Goal: Task Accomplishment & Management: Manage account settings

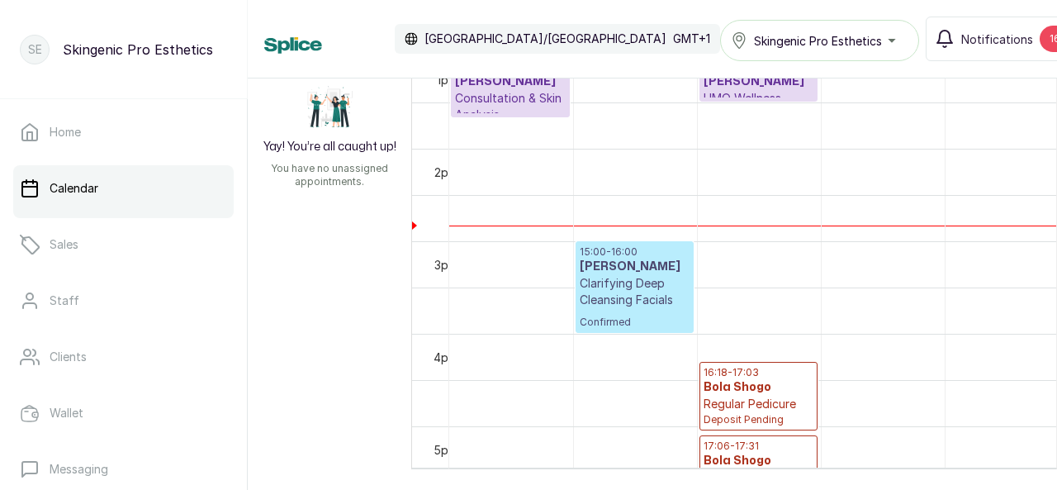
scroll to position [1254, 0]
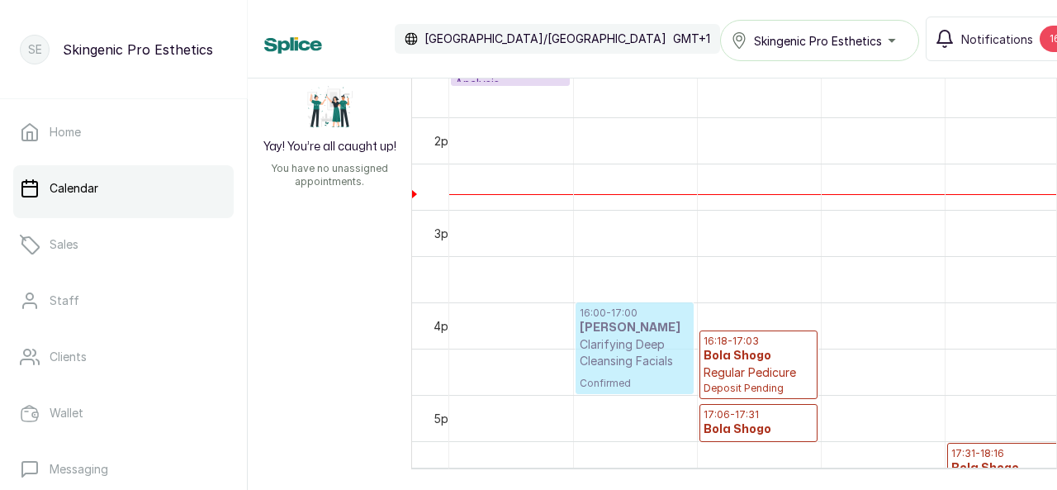
drag, startPoint x: 648, startPoint y: 218, endPoint x: 653, endPoint y: 294, distance: 76.2
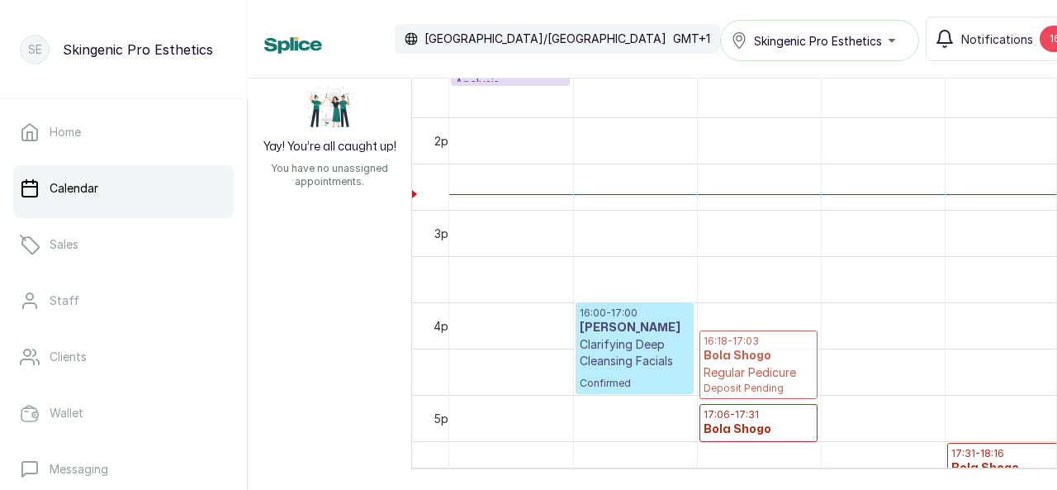
drag, startPoint x: 733, startPoint y: 340, endPoint x: 733, endPoint y: 319, distance: 21.5
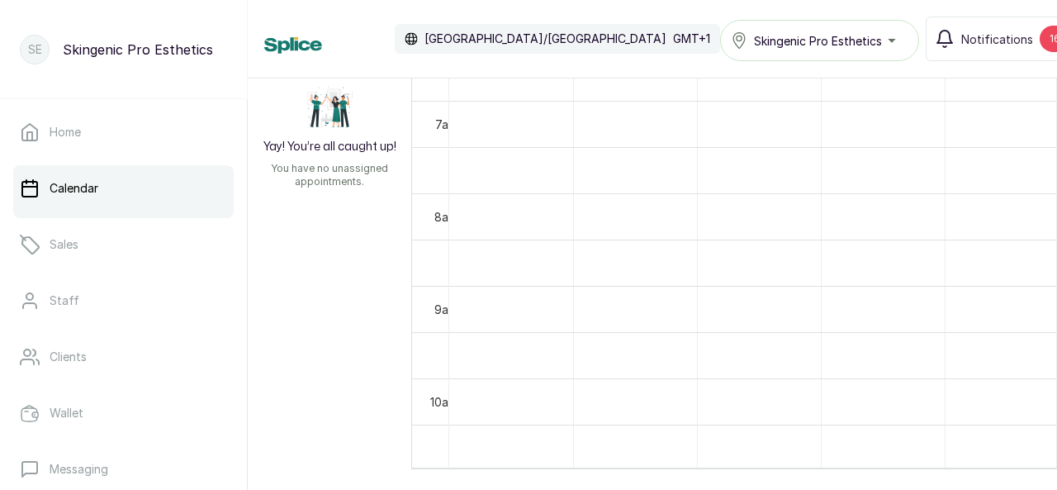
scroll to position [650, 0]
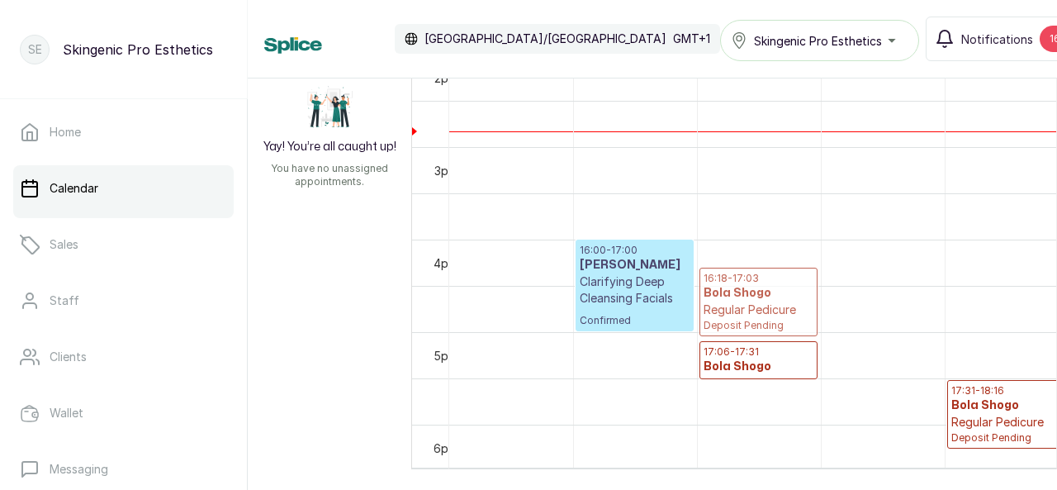
drag, startPoint x: 775, startPoint y: 278, endPoint x: 773, endPoint y: 257, distance: 20.7
drag, startPoint x: 773, startPoint y: 247, endPoint x: 776, endPoint y: 282, distance: 34.8
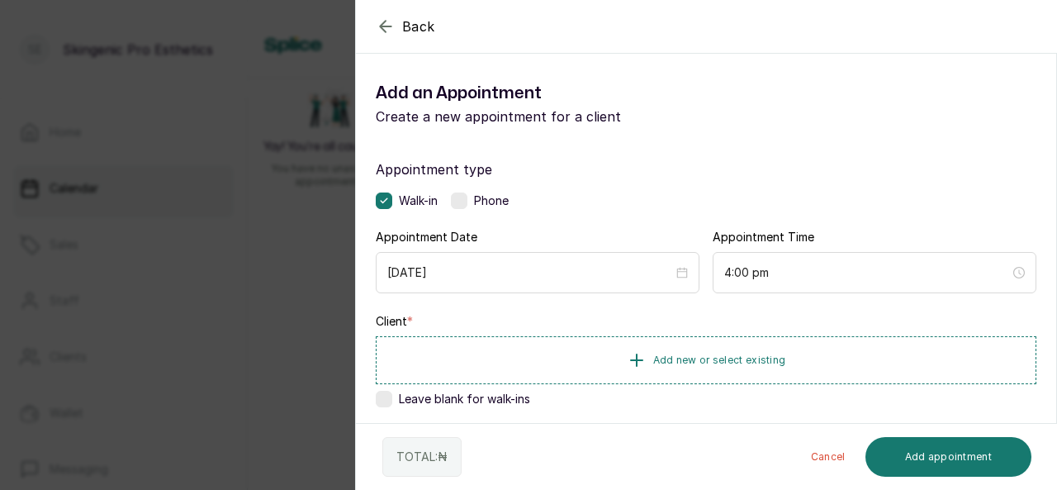
click at [383, 24] on icon "button" at bounding box center [386, 27] width 20 height 20
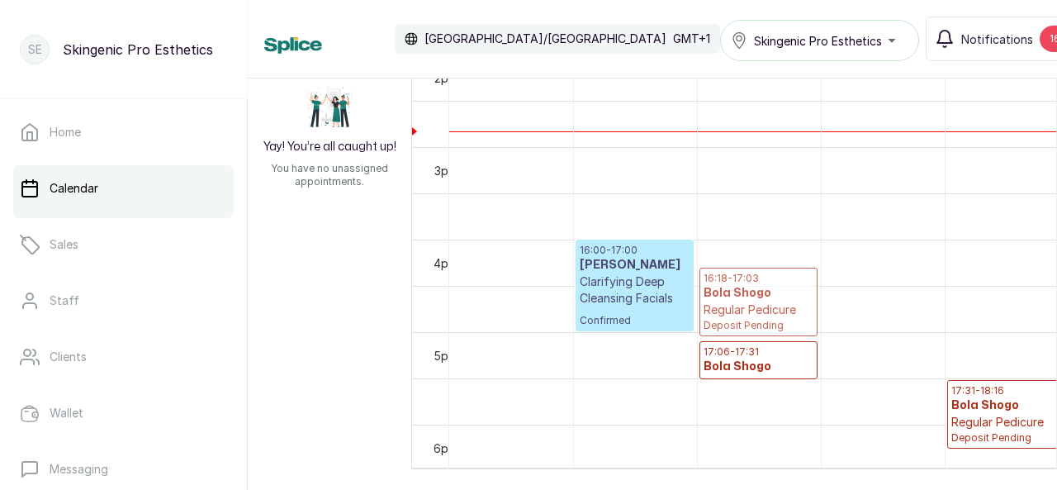
drag, startPoint x: 755, startPoint y: 290, endPoint x: 753, endPoint y: 274, distance: 15.8
click at [753, 274] on p "16:18 - 17:03" at bounding box center [759, 278] width 110 height 13
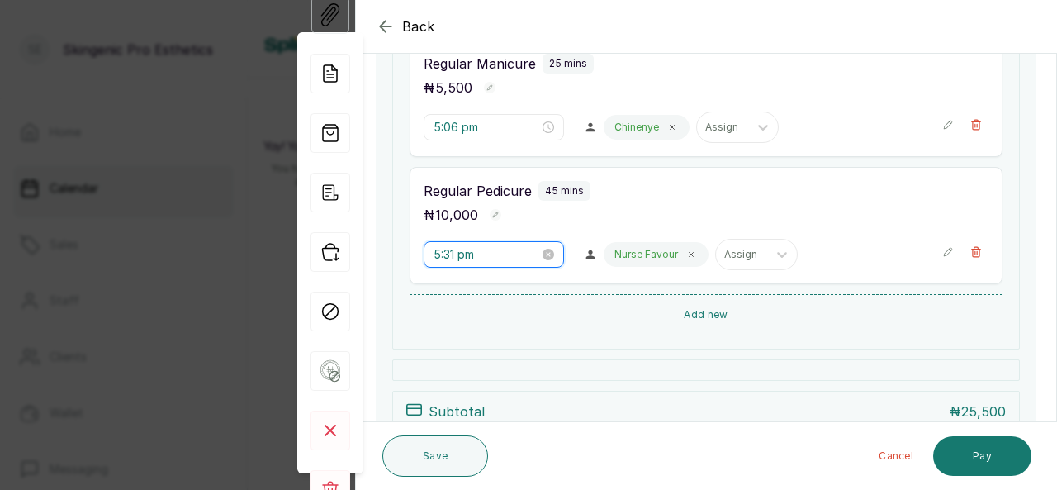
click at [486, 254] on input "5:31 pm" at bounding box center [487, 254] width 106 height 18
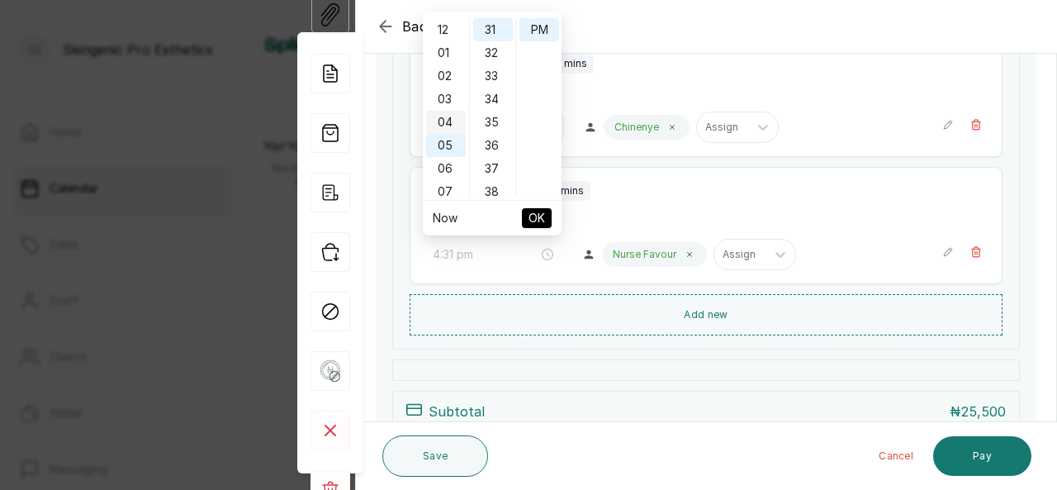
click at [449, 118] on div "04" at bounding box center [446, 122] width 40 height 23
type input "4:31 pm"
click at [541, 215] on span "OK" at bounding box center [537, 217] width 17 height 31
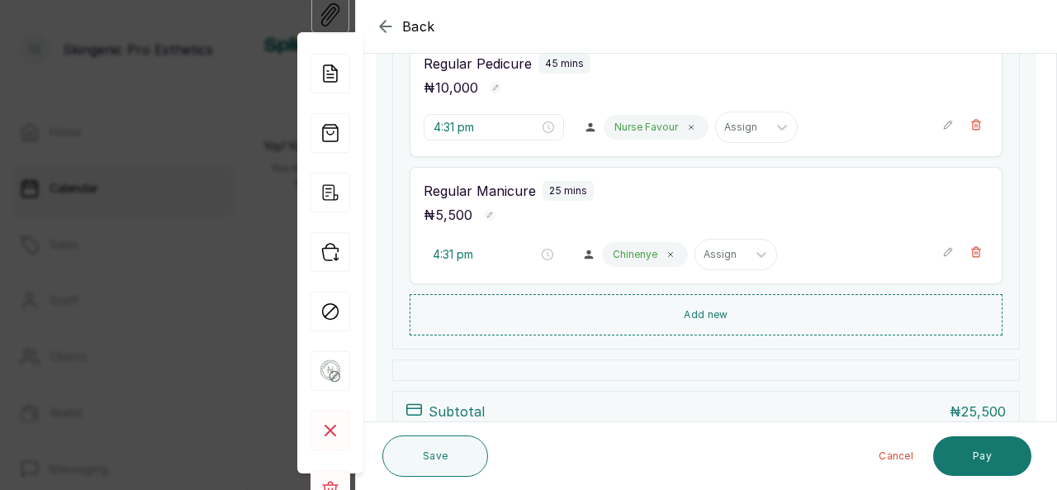
type input "4:31 pm"
type input "5:06 pm"
click at [387, 27] on icon "button" at bounding box center [386, 27] width 20 height 20
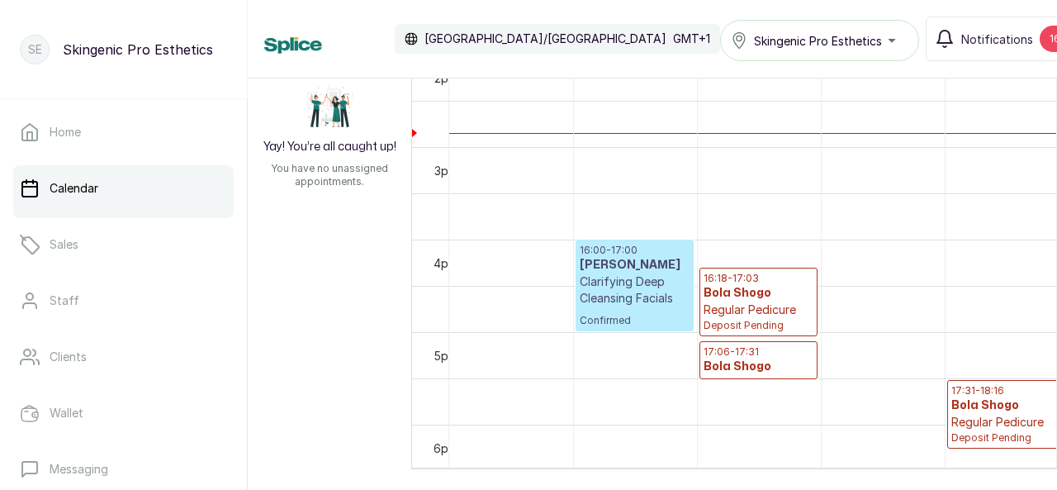
click at [752, 273] on p "16:18 - 17:03" at bounding box center [759, 278] width 110 height 13
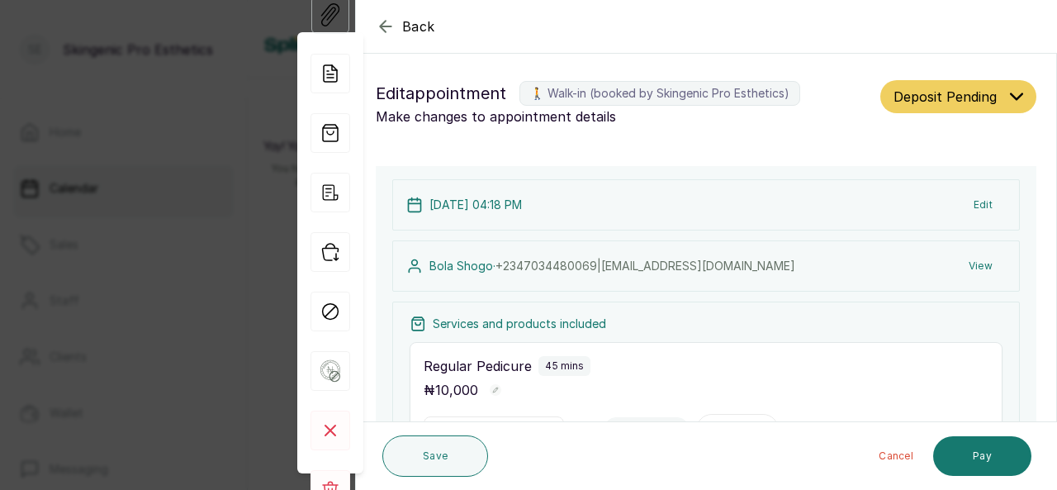
click at [971, 205] on button "Edit" at bounding box center [983, 205] width 45 height 30
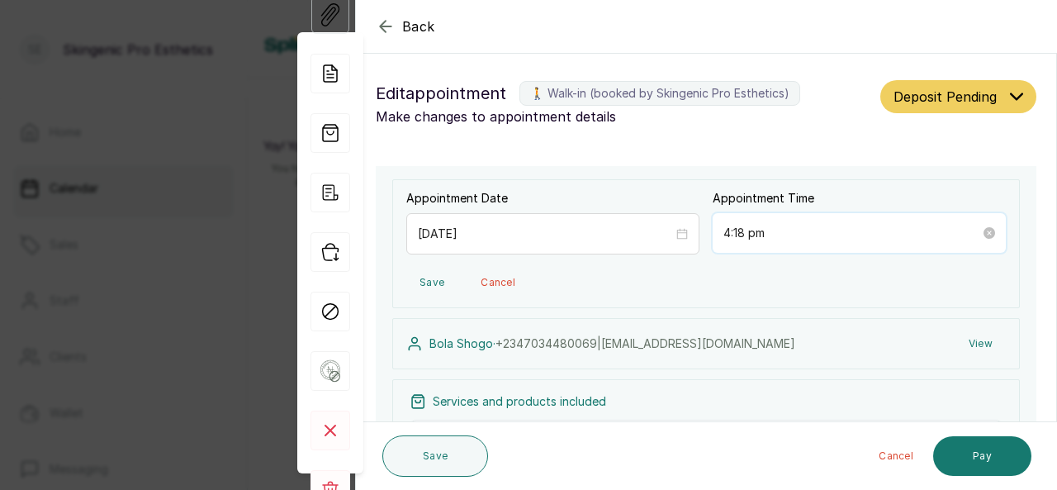
click at [773, 234] on input "4:18 pm" at bounding box center [852, 233] width 257 height 18
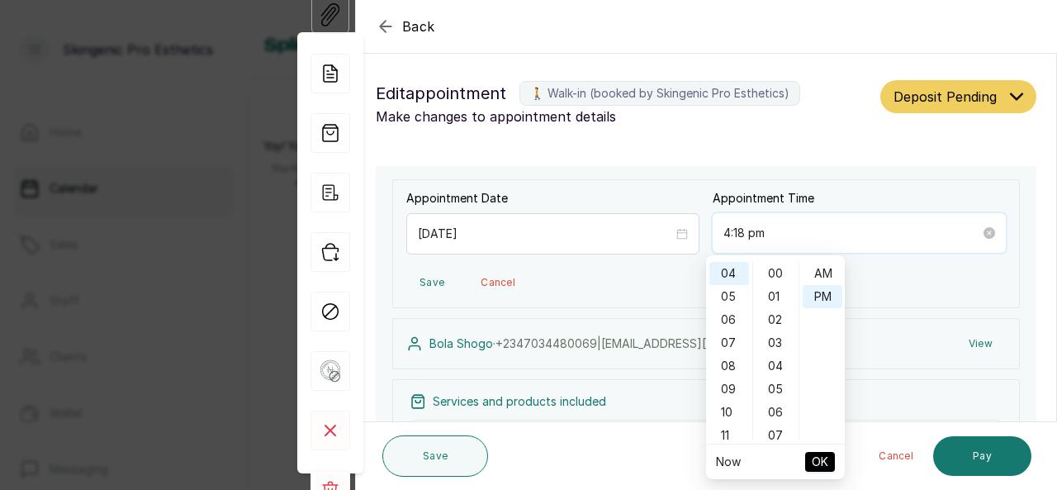
scroll to position [23, 0]
type input "4:18 pm"
click at [816, 455] on span "OK" at bounding box center [820, 461] width 17 height 31
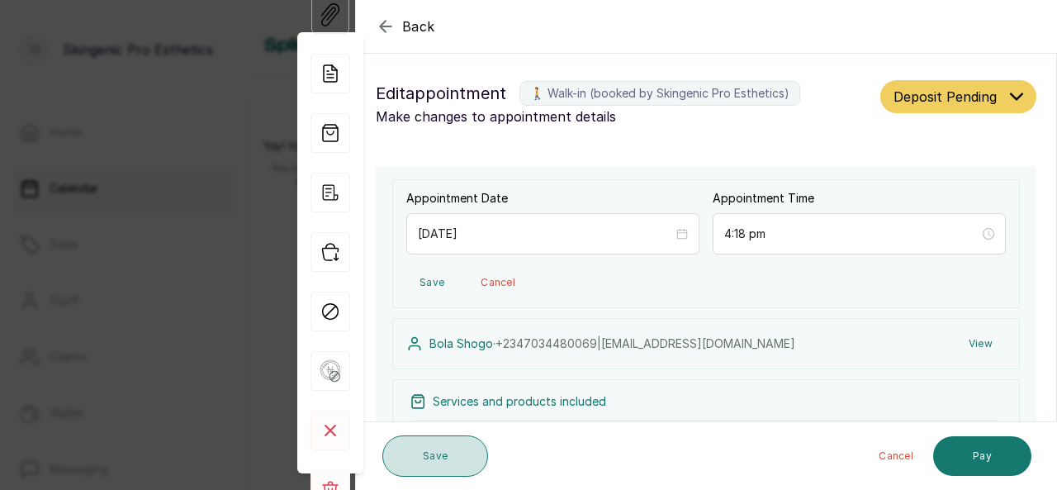
click at [444, 455] on button "Save" at bounding box center [435, 455] width 106 height 41
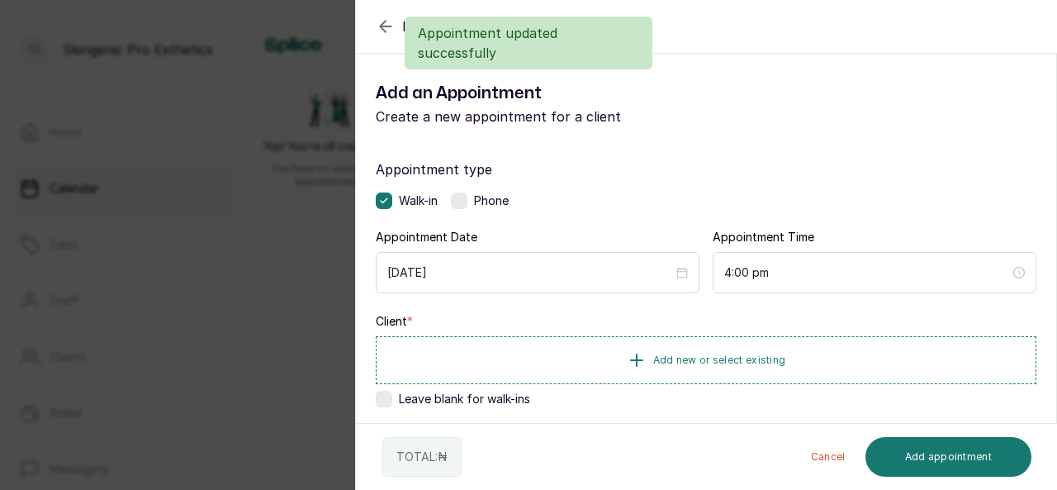
click at [390, 30] on div "Appointment updated successfully" at bounding box center [528, 43] width 1057 height 53
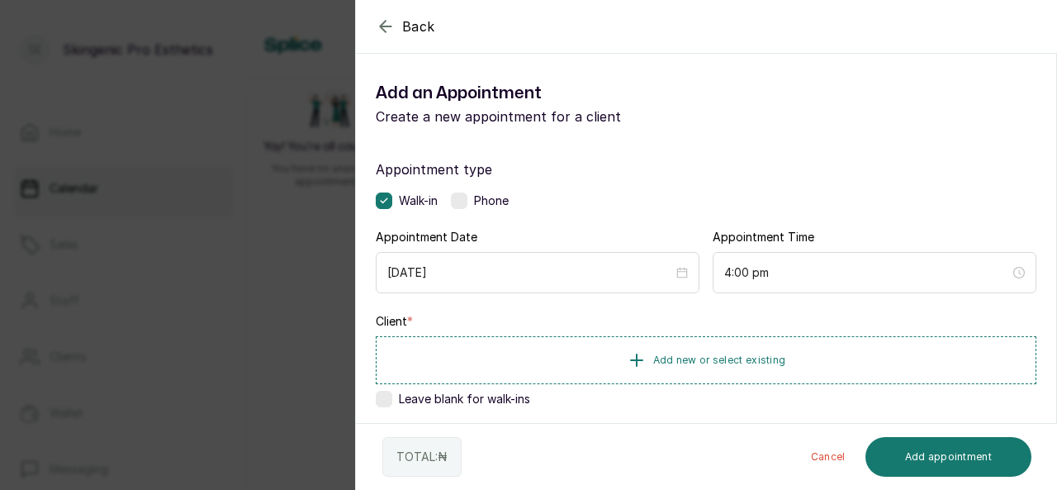
click at [387, 24] on icon "button" at bounding box center [386, 27] width 20 height 20
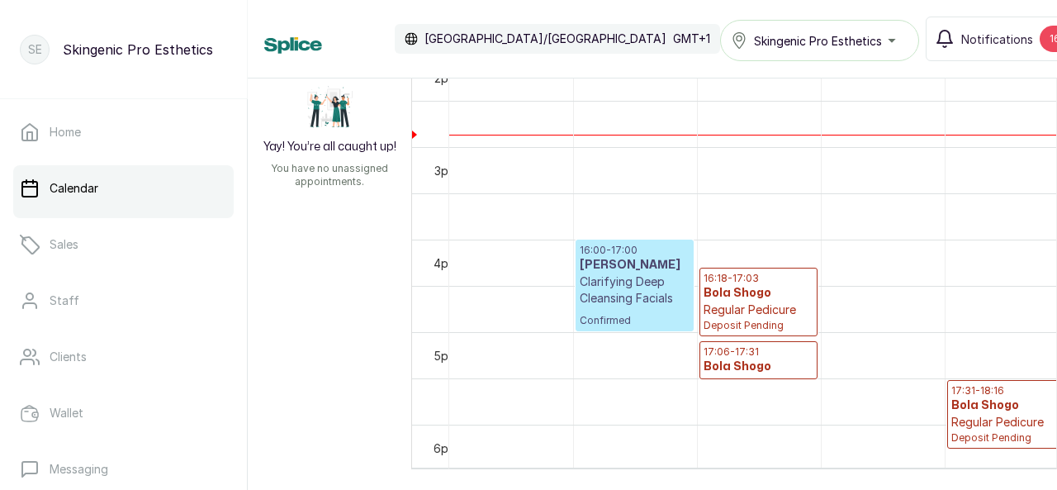
click at [729, 278] on p "16:18 - 17:03" at bounding box center [759, 278] width 110 height 13
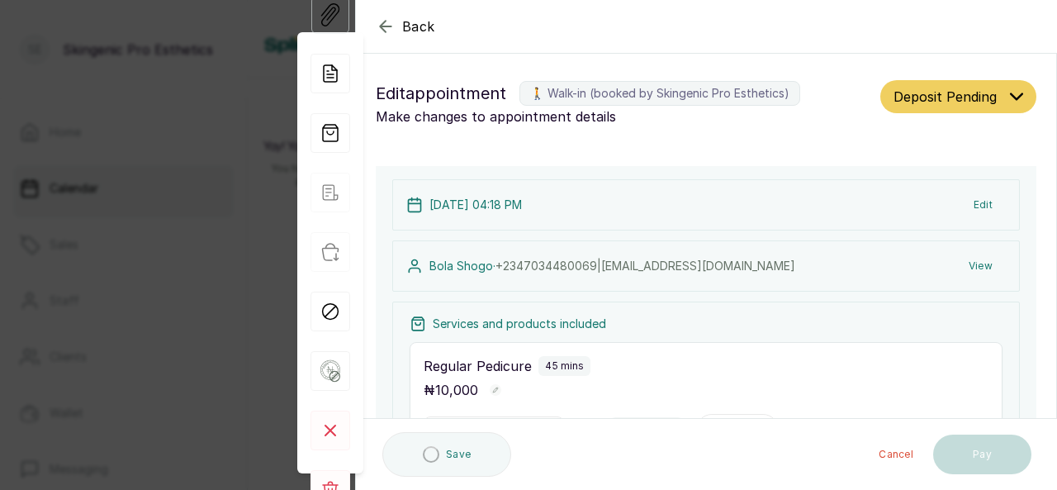
click at [522, 204] on p "[DATE] 04:18 PM" at bounding box center [476, 205] width 93 height 17
click at [971, 207] on button "Edit" at bounding box center [983, 205] width 45 height 30
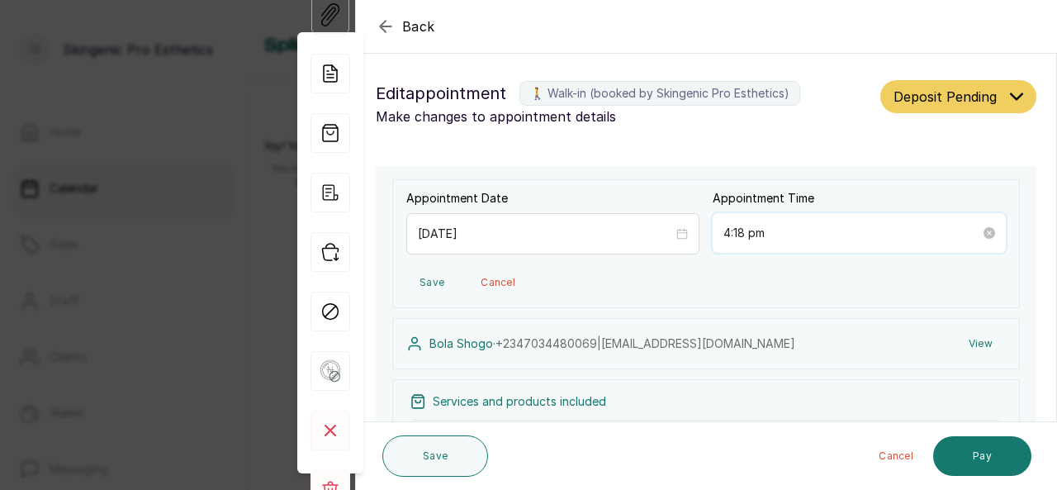
click at [763, 234] on input "4:18 pm" at bounding box center [852, 233] width 257 height 18
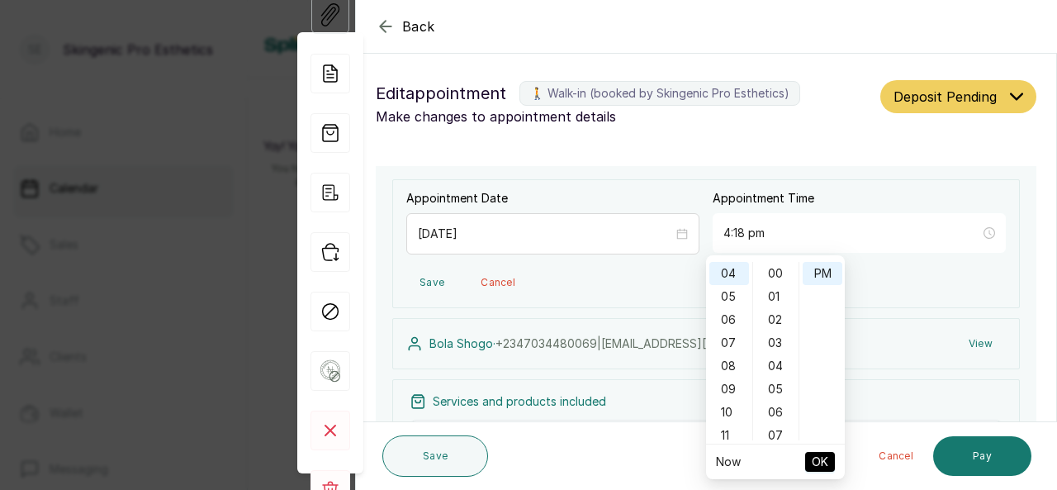
click at [819, 462] on span "OK" at bounding box center [820, 461] width 17 height 31
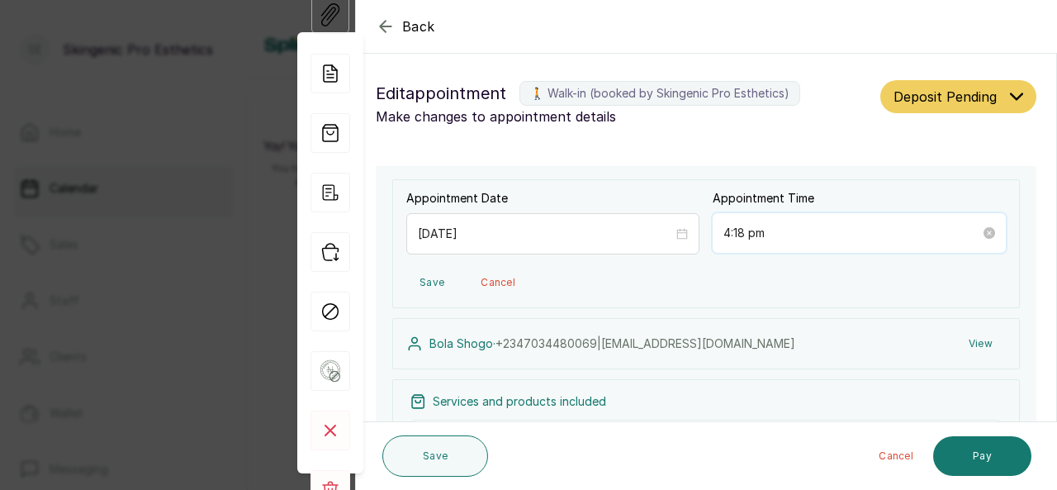
click at [733, 234] on input "4:18 pm" at bounding box center [852, 233] width 257 height 18
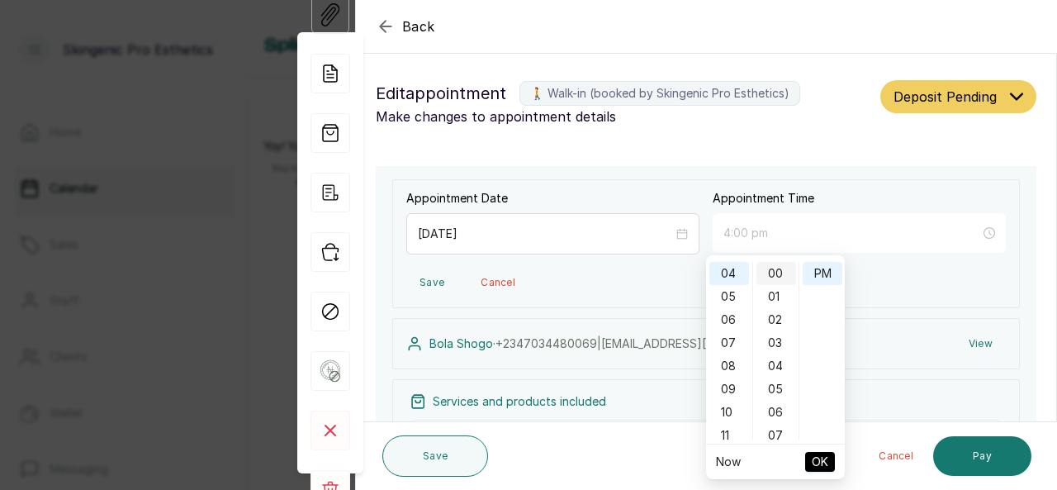
click at [780, 274] on div "00" at bounding box center [777, 273] width 40 height 23
type input "4:00 pm"
click at [816, 458] on span "OK" at bounding box center [820, 461] width 17 height 31
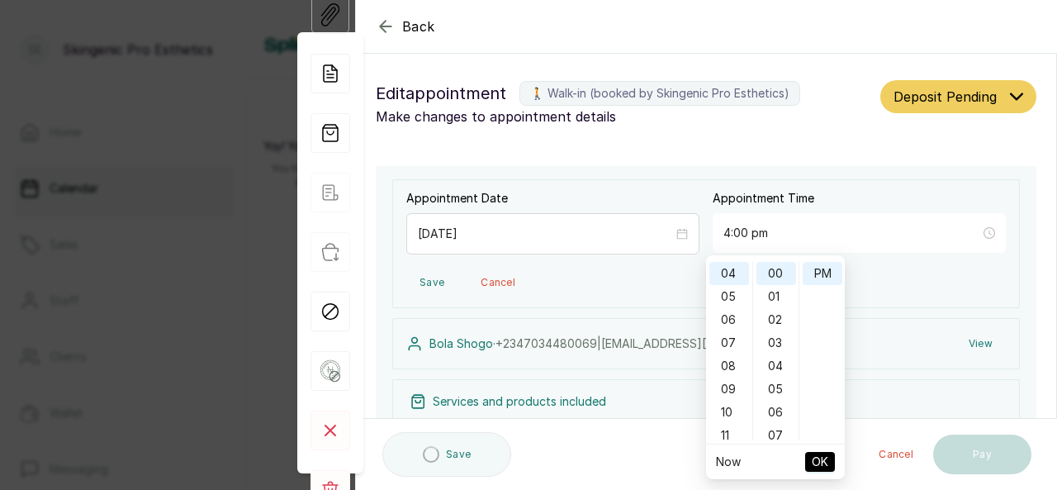
type input "4:00 pm"
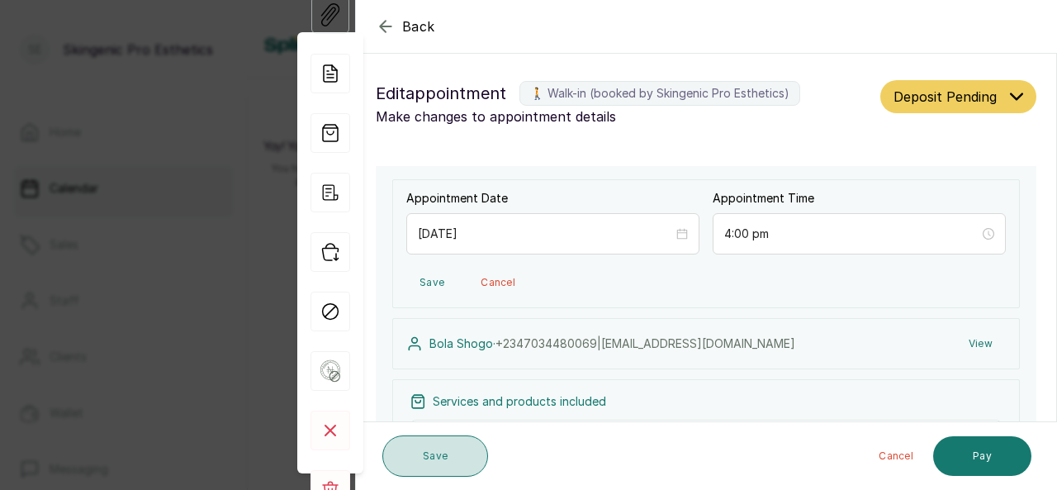
click at [465, 455] on button "Save" at bounding box center [435, 455] width 106 height 41
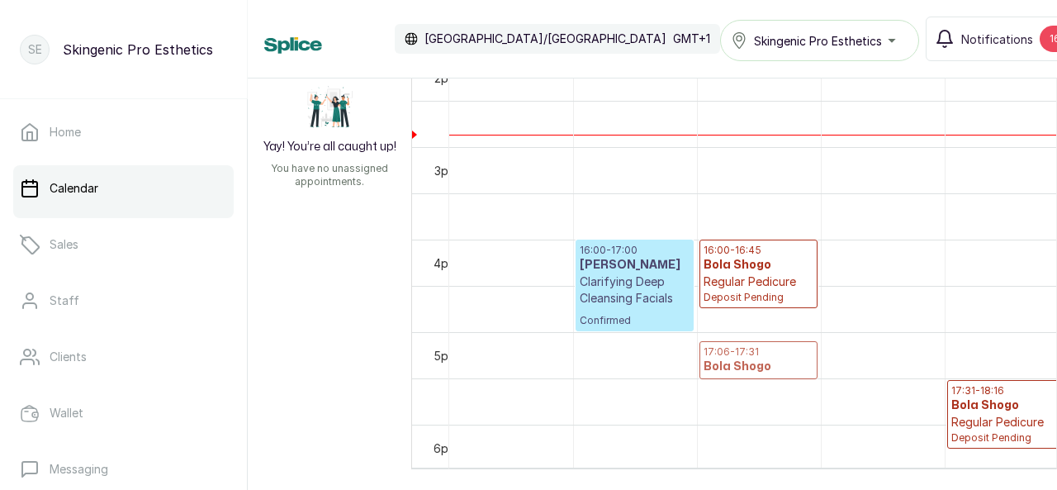
drag, startPoint x: 752, startPoint y: 346, endPoint x: 749, endPoint y: 320, distance: 26.5
click at [738, 349] on p "17:06 - 17:31" at bounding box center [759, 351] width 110 height 13
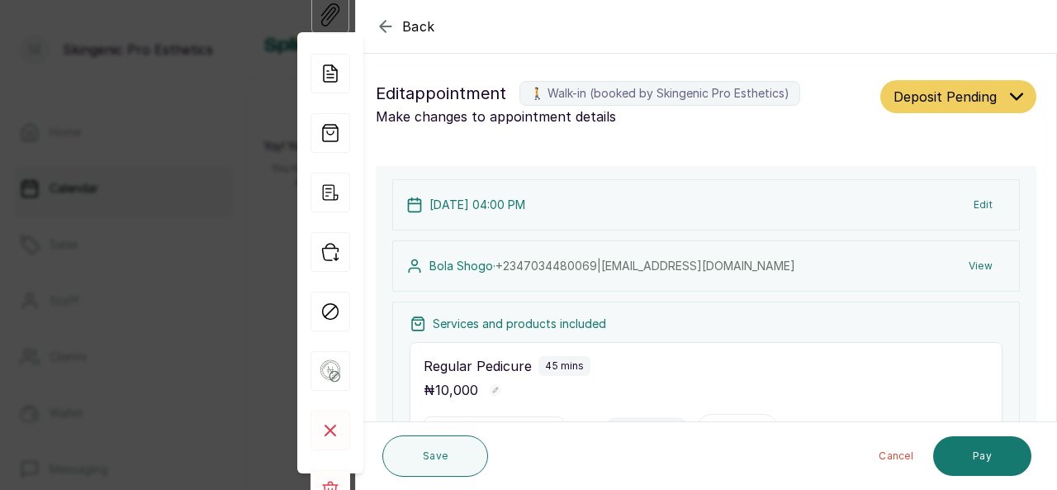
click at [1056, 403] on section "Back Appointment Details Edit appointment 🚶 Walk-in (booked by Skingenic Pro Es…" at bounding box center [706, 245] width 702 height 490
click at [1056, 327] on section "Back Appointment Details Edit appointment 🚶 Walk-in (booked by Skingenic Pro Es…" at bounding box center [706, 245] width 702 height 490
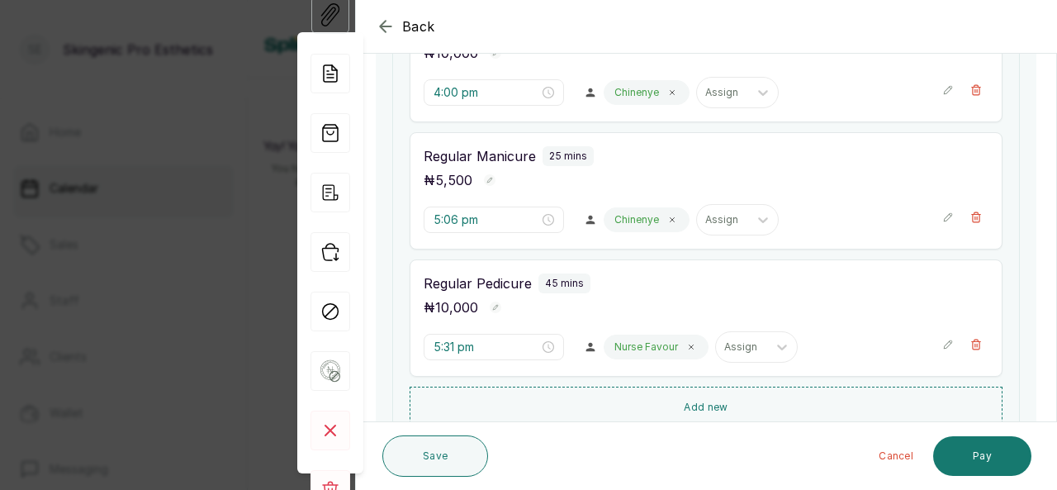
scroll to position [334, 0]
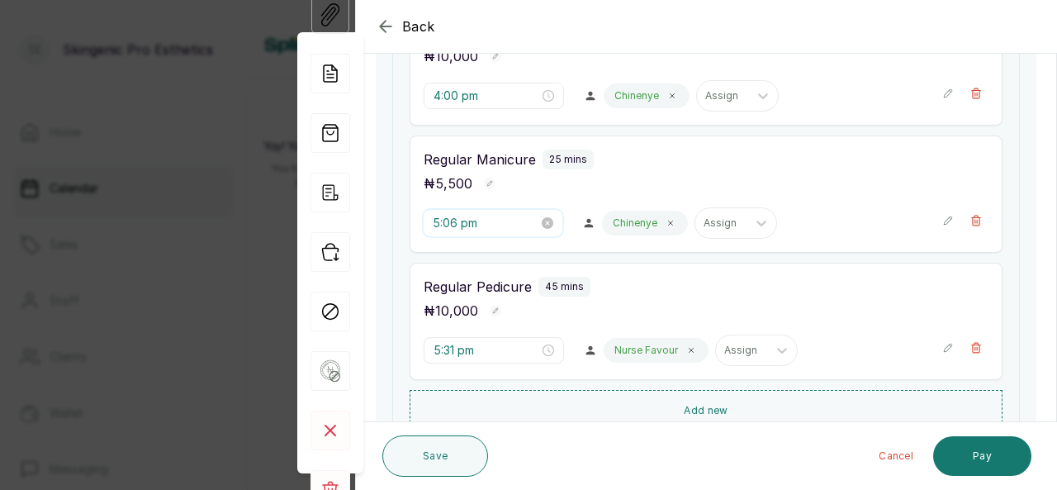
click at [487, 225] on input "5:06 pm" at bounding box center [486, 223] width 106 height 18
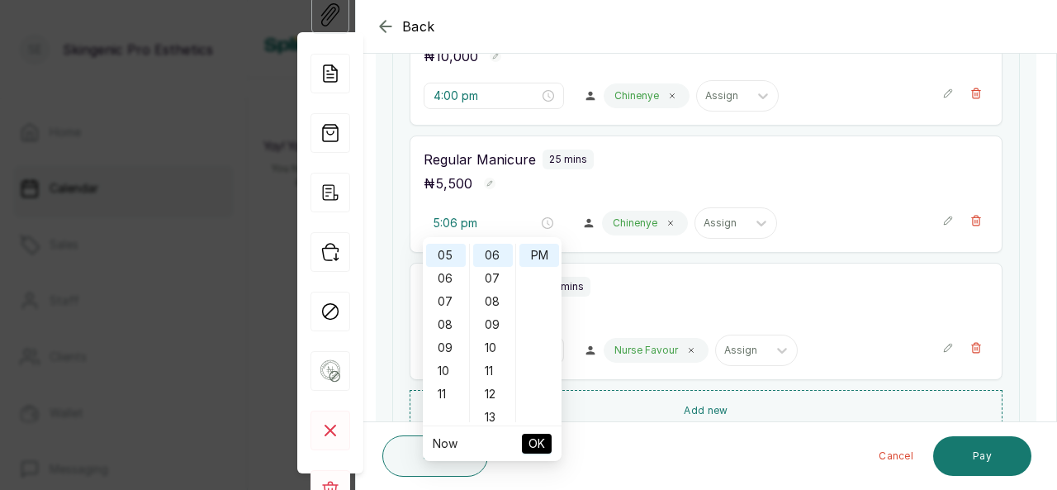
scroll to position [83, 0]
click at [453, 260] on div "04" at bounding box center [446, 265] width 40 height 23
click at [492, 281] on div "46" at bounding box center [493, 273] width 40 height 23
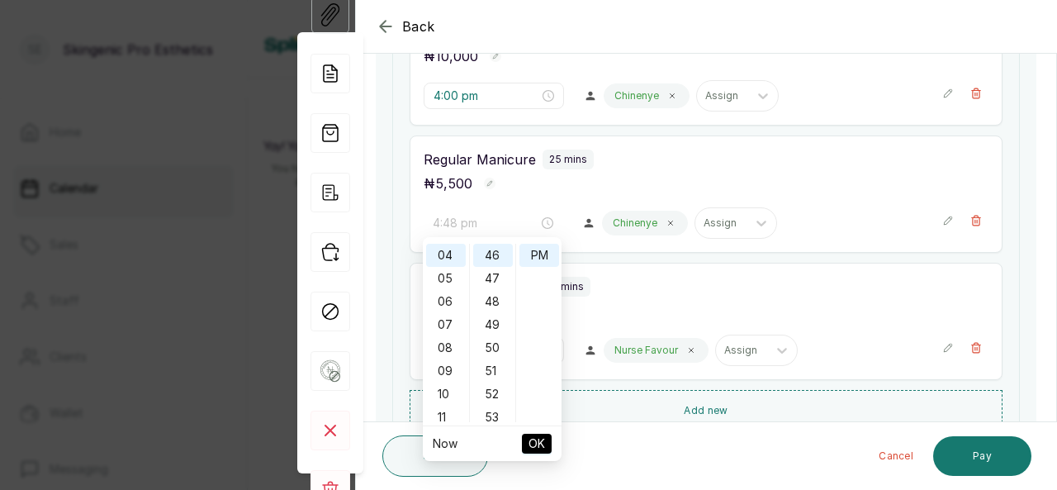
type input "4:46 pm"
click at [536, 442] on span "OK" at bounding box center [537, 443] width 17 height 31
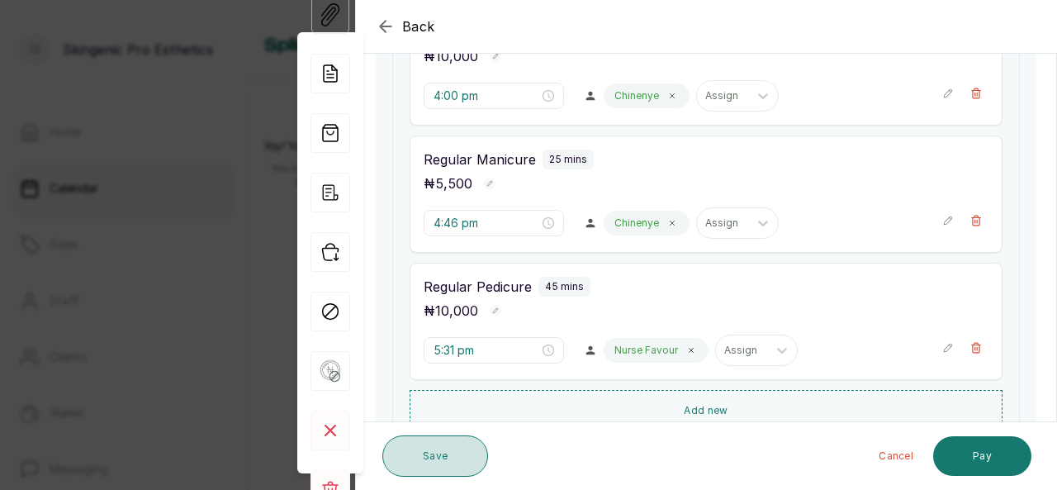
click at [465, 458] on button "Save" at bounding box center [435, 455] width 106 height 41
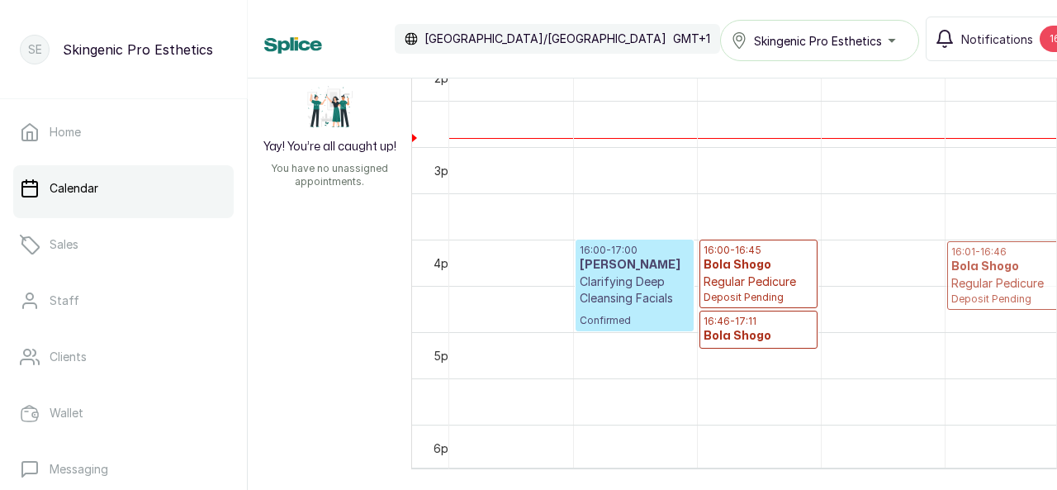
drag, startPoint x: 996, startPoint y: 388, endPoint x: 974, endPoint y: 263, distance: 127.5
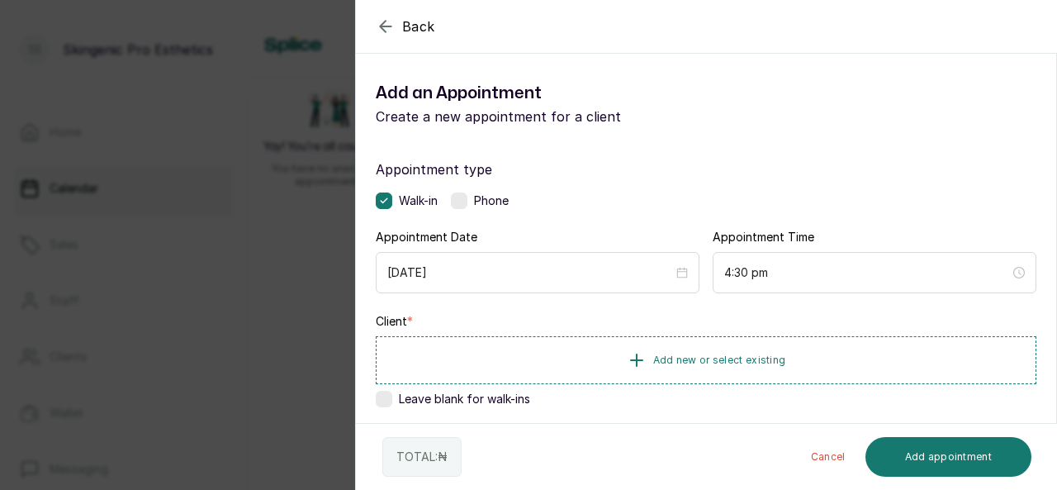
click at [387, 405] on label at bounding box center [384, 399] width 17 height 17
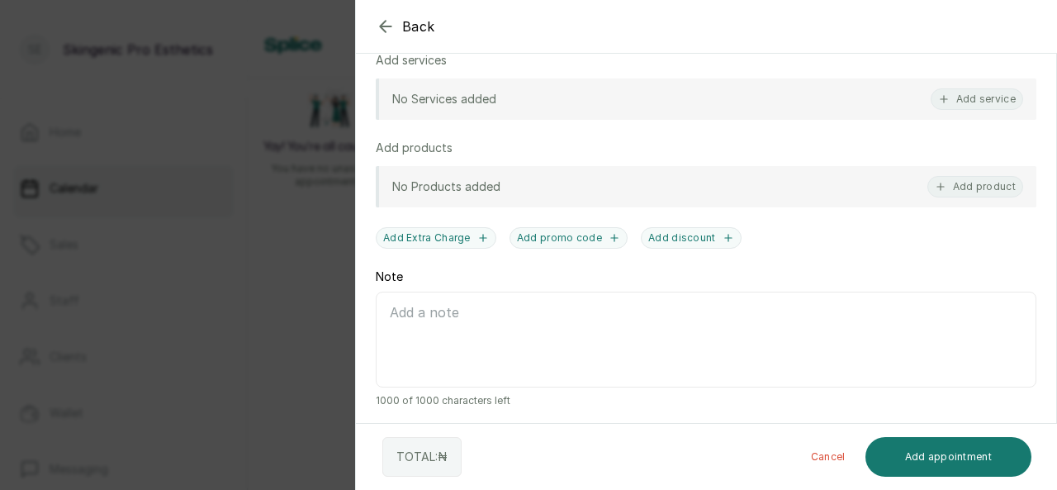
click at [952, 94] on div at bounding box center [892, 67] width 330 height 83
click at [727, 97] on div at bounding box center [892, 67] width 330 height 83
click at [966, 96] on div at bounding box center [892, 67] width 330 height 83
click at [990, 98] on div at bounding box center [892, 67] width 330 height 83
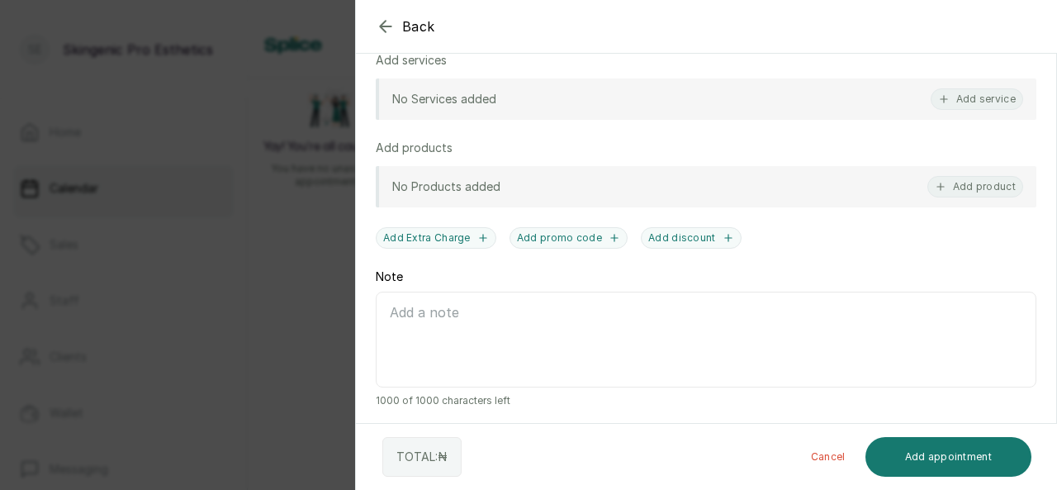
click at [391, 26] on icon "button" at bounding box center [385, 26] width 11 height 11
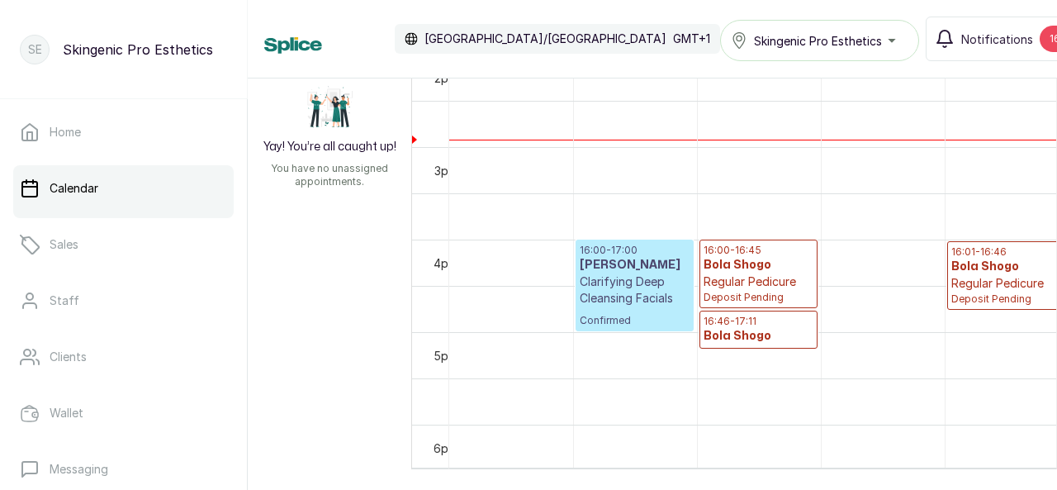
click at [989, 259] on h3 "Bola Shogo" at bounding box center [1007, 267] width 111 height 17
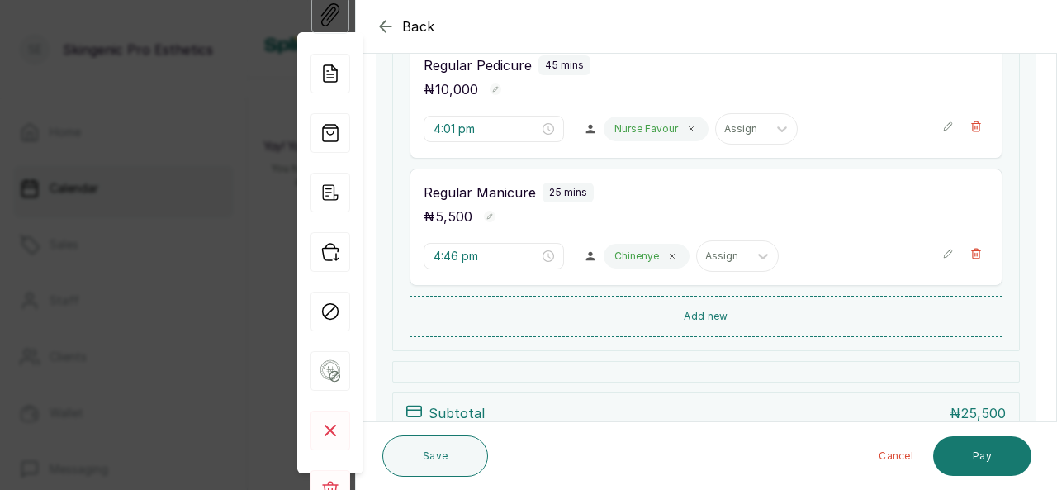
scroll to position [557, 0]
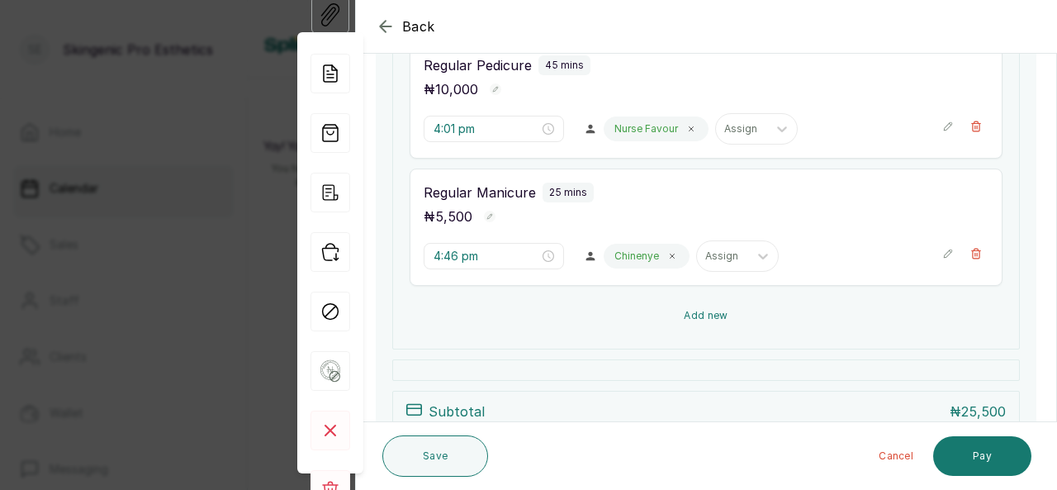
click at [700, 313] on button "Add new" at bounding box center [706, 316] width 593 height 40
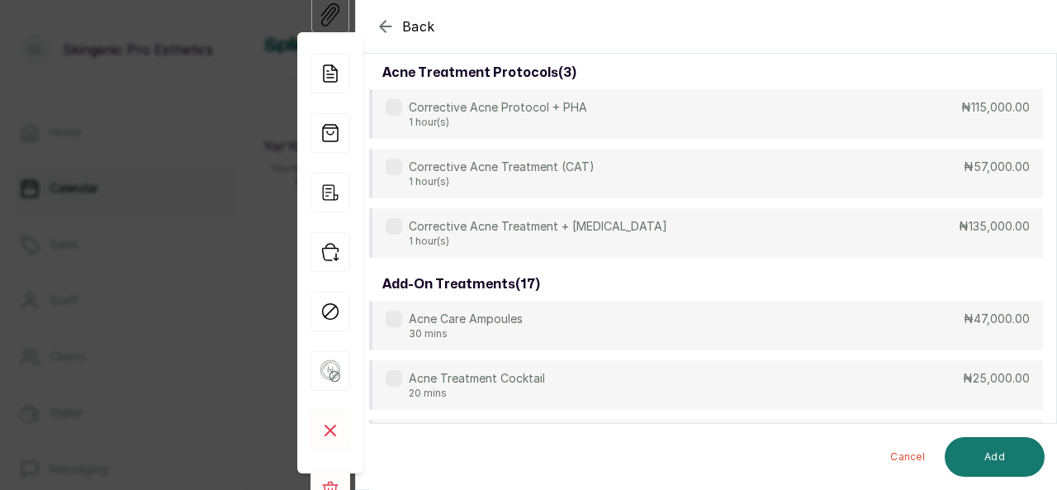
scroll to position [122, 0]
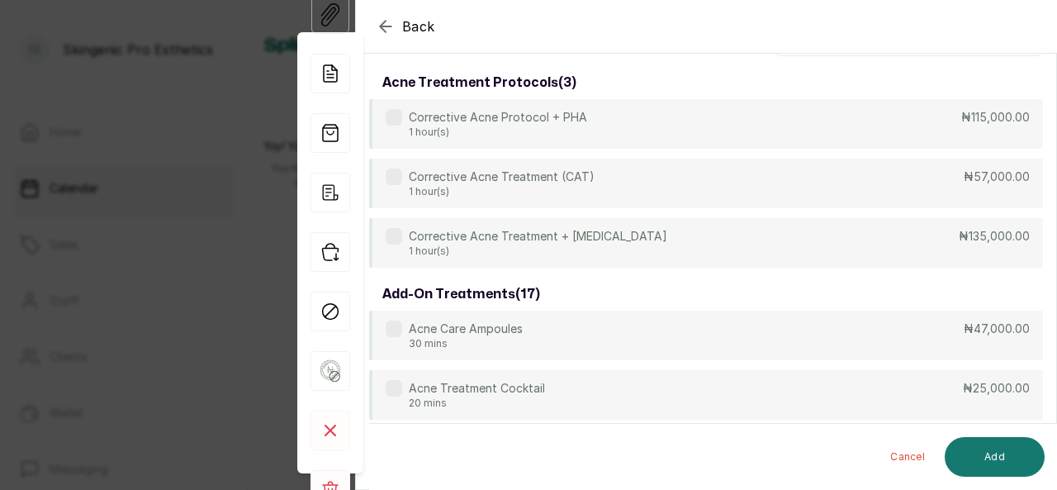
click at [1056, 136] on section "Back Appointment Details Services Products Select service acne treatment protoc…" at bounding box center [706, 245] width 702 height 490
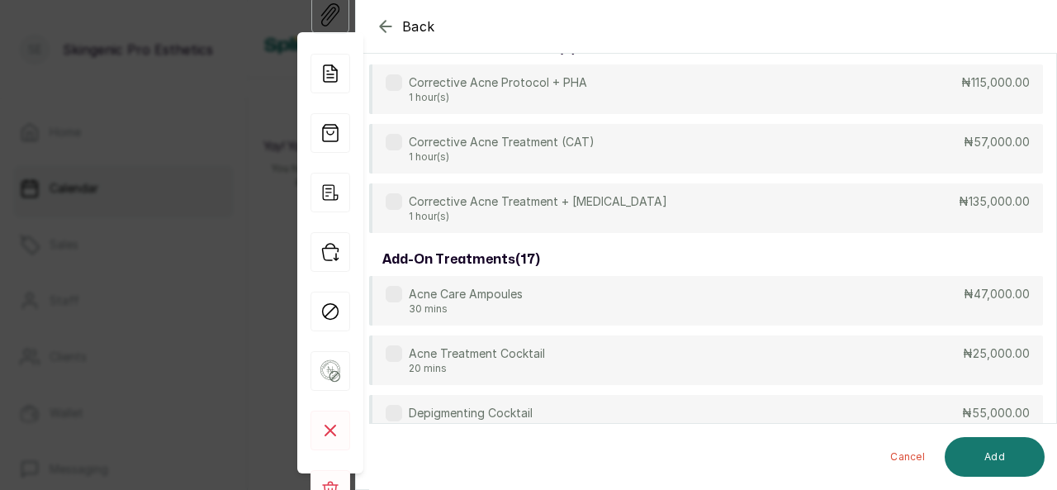
scroll to position [0, 0]
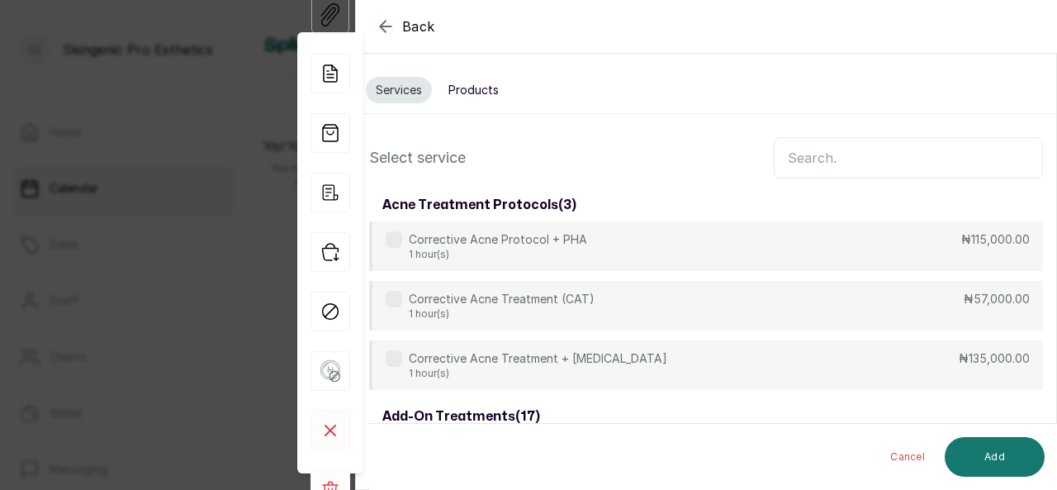
click at [933, 164] on input "text" at bounding box center [908, 157] width 269 height 41
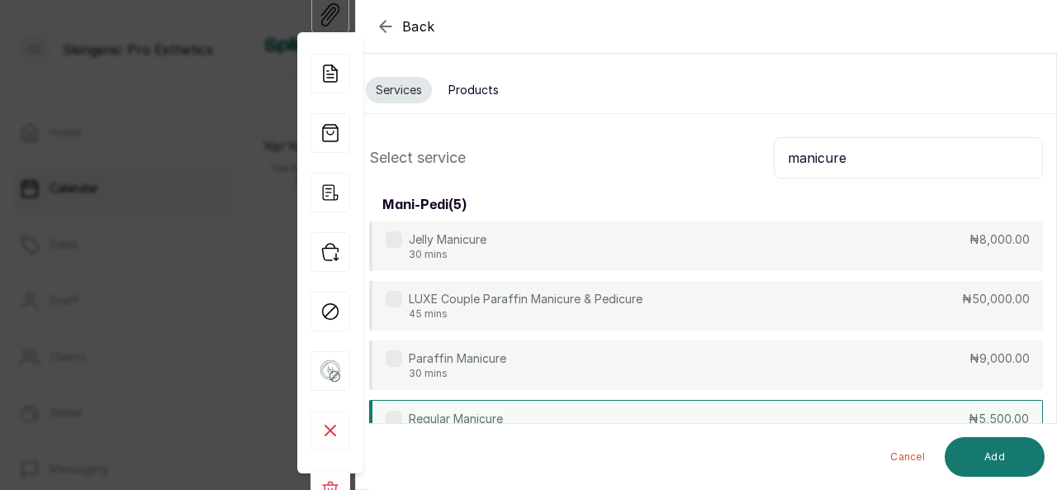
type input "manicure"
click at [743, 416] on div "Regular Manicure 25 mins ₦5,500.00" at bounding box center [706, 425] width 674 height 51
click at [1003, 467] on button "Add" at bounding box center [995, 457] width 100 height 40
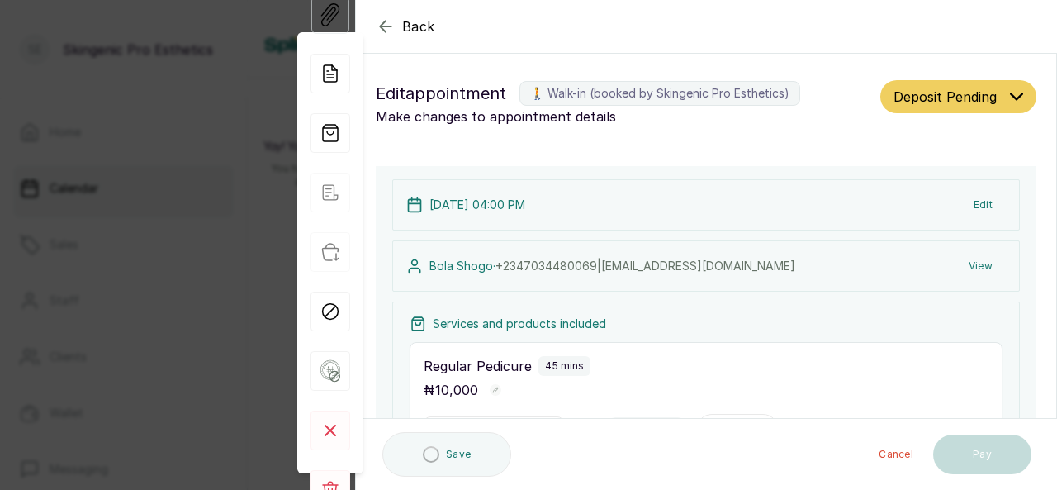
type input "5:11 pm"
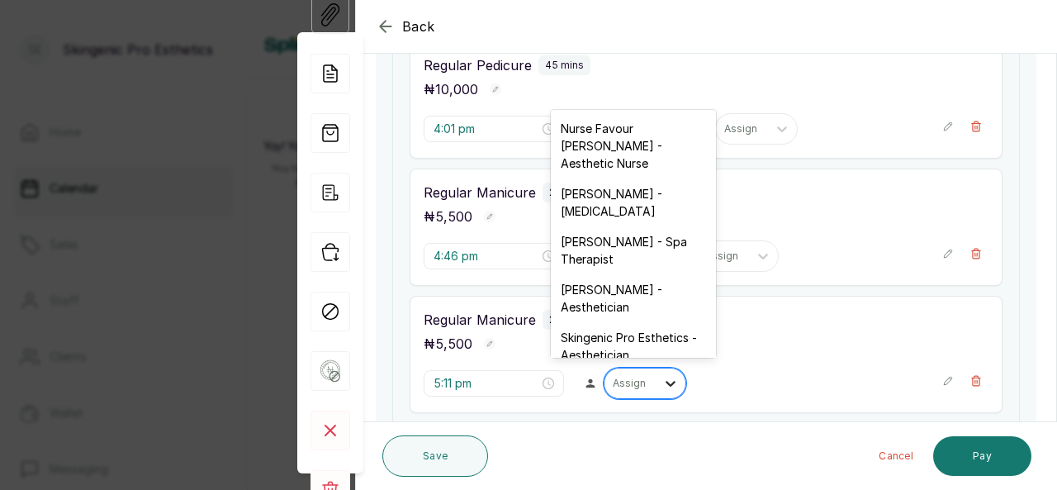
click at [656, 379] on div at bounding box center [671, 383] width 30 height 30
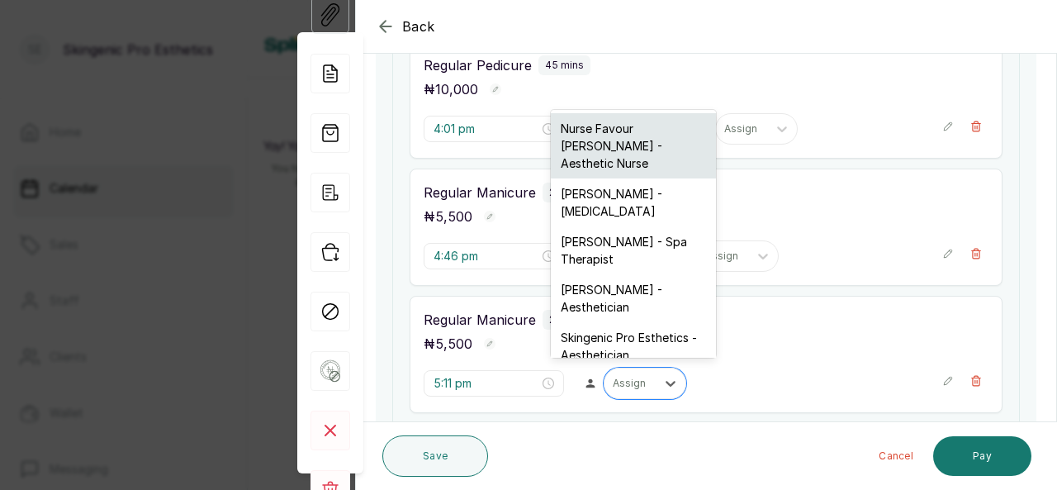
click at [674, 150] on div "Nurse Favour [PERSON_NAME] - Aesthetic Nurse" at bounding box center [633, 145] width 165 height 65
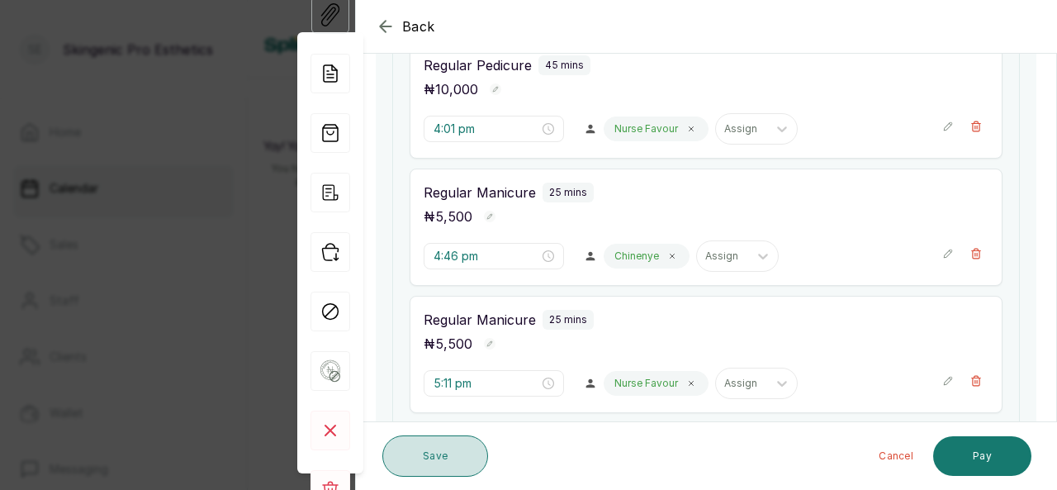
click at [459, 455] on button "Save" at bounding box center [435, 455] width 106 height 41
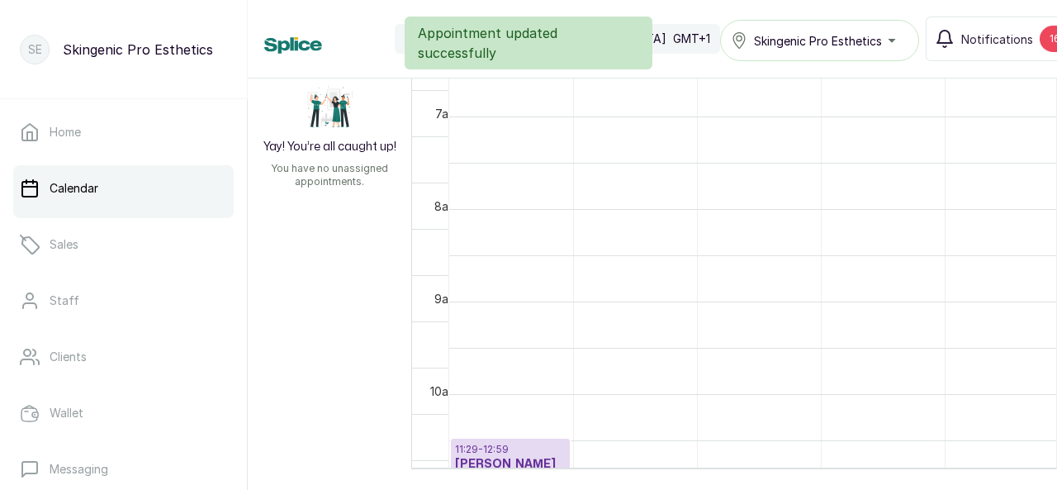
scroll to position [700, 0]
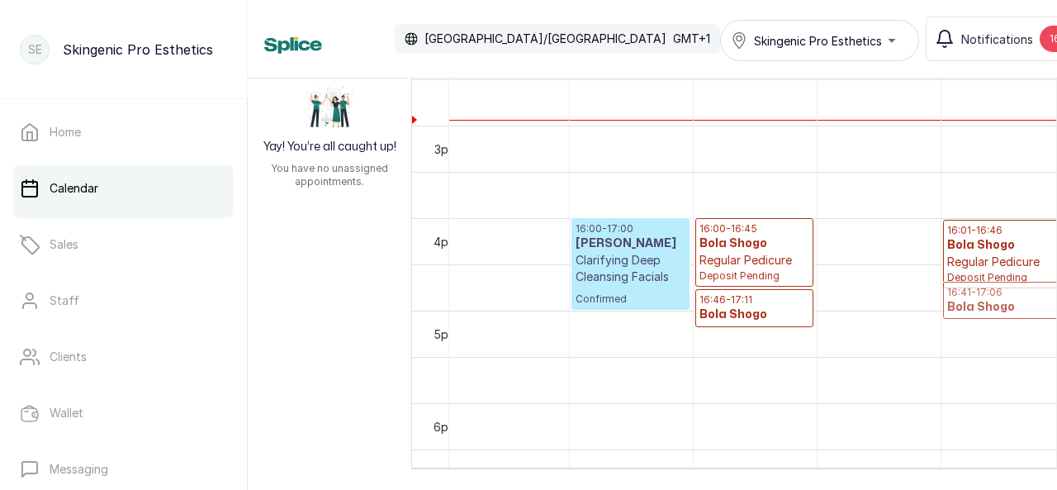
drag, startPoint x: 995, startPoint y: 344, endPoint x: 996, endPoint y: 306, distance: 37.2
click at [1018, 298] on div "Skingenic Pro Damilola Chinenye Dr [PERSON_NAME] Favour 12am 1am 2am 3am 4am 5a…" at bounding box center [734, 261] width 646 height 416
click at [1018, 306] on div "Skingenic Pro Damilola Chinenye Dr [PERSON_NAME] Favour 12am 1am 2am 3am 4am 5a…" at bounding box center [734, 261] width 646 height 416
click at [1018, 301] on div "Skingenic Pro Damilola Chinenye Dr [PERSON_NAME] Favour 12am 1am 2am 3am 4am 5a…" at bounding box center [734, 261] width 646 height 416
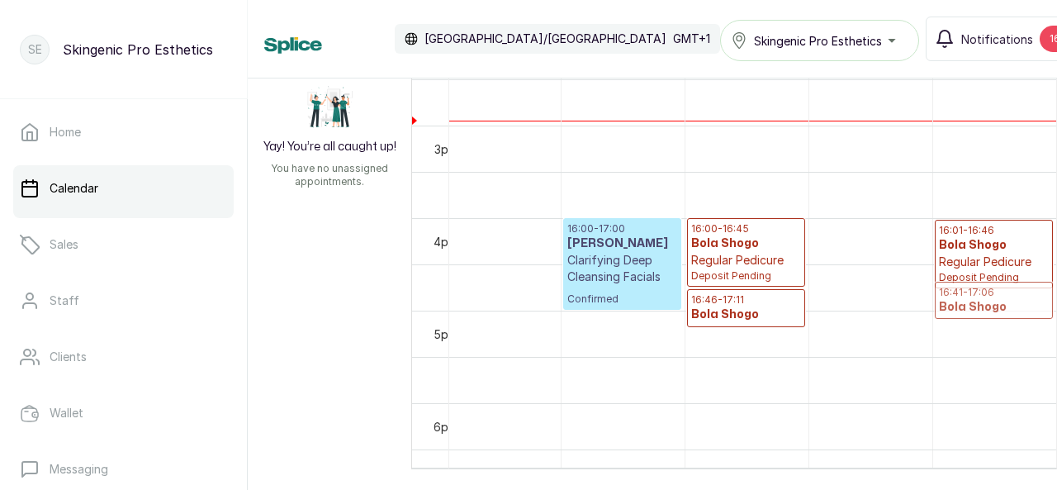
drag, startPoint x: 1017, startPoint y: 292, endPoint x: 986, endPoint y: 305, distance: 33.3
click at [998, 287] on p "16:41 - 17:06" at bounding box center [1023, 299] width 51 height 26
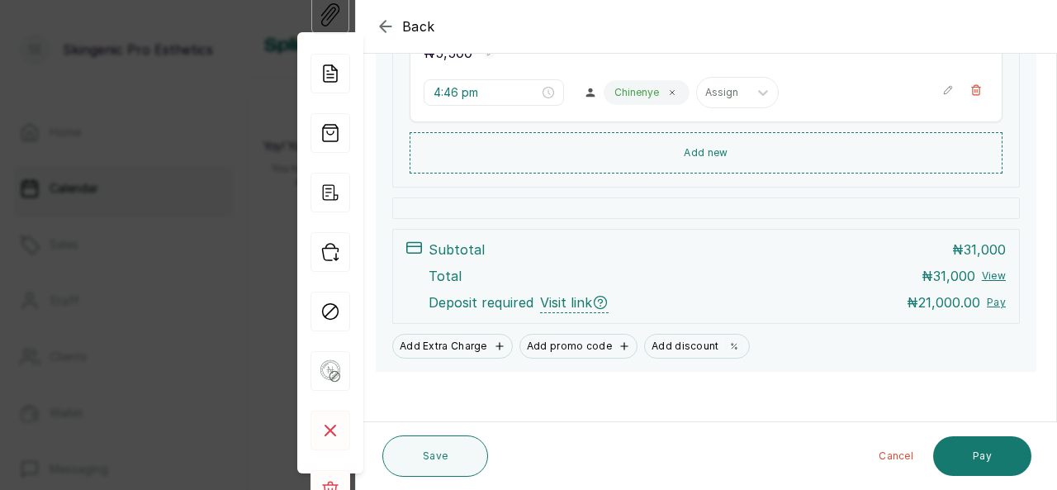
click at [1056, 115] on section "Back Appointment Details Edit appointment 🚶 Walk-in (booked by Skingenic Pro Es…" at bounding box center [706, 245] width 702 height 490
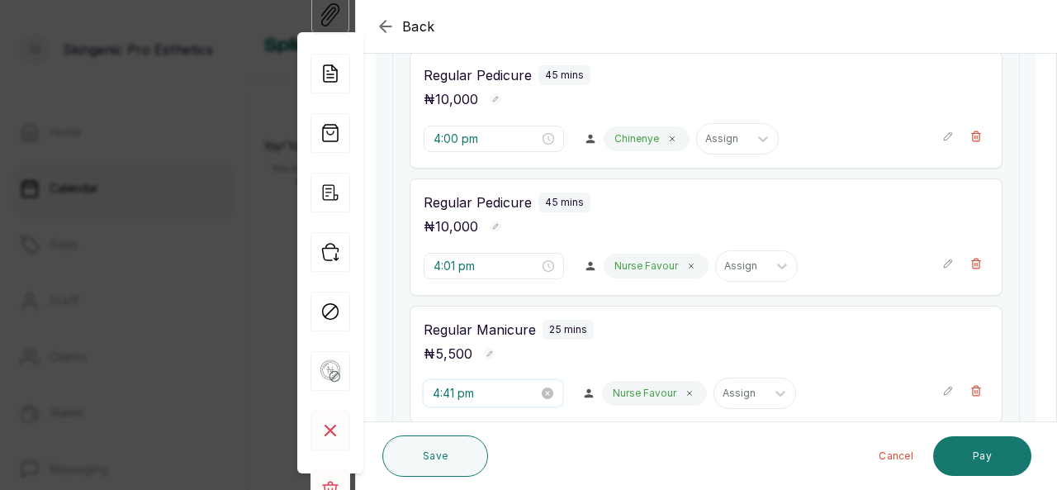
click at [486, 392] on input "4:41 pm" at bounding box center [486, 393] width 106 height 18
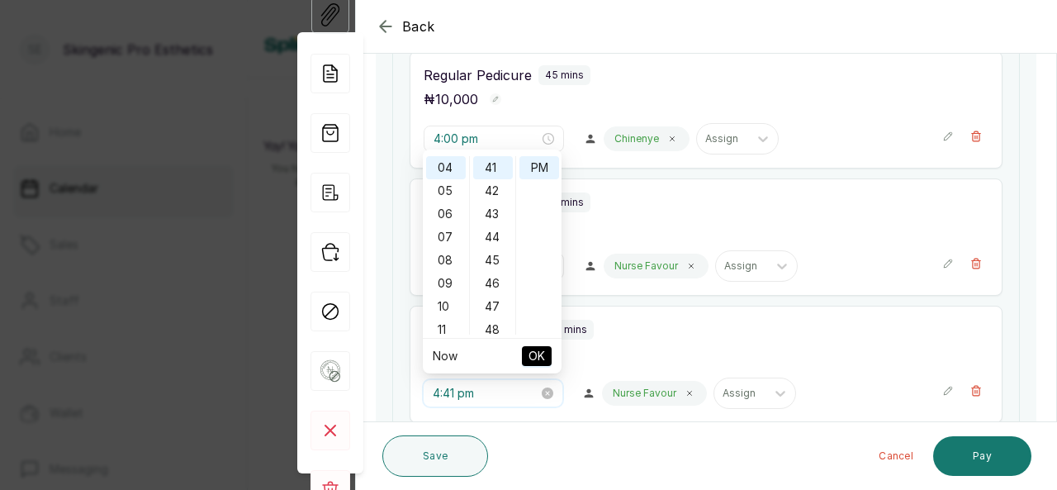
click at [455, 387] on input "4:41 pm" at bounding box center [486, 393] width 106 height 18
click at [544, 354] on span "OK" at bounding box center [537, 355] width 17 height 31
type input "4:46 pm"
type input "4:47 pm"
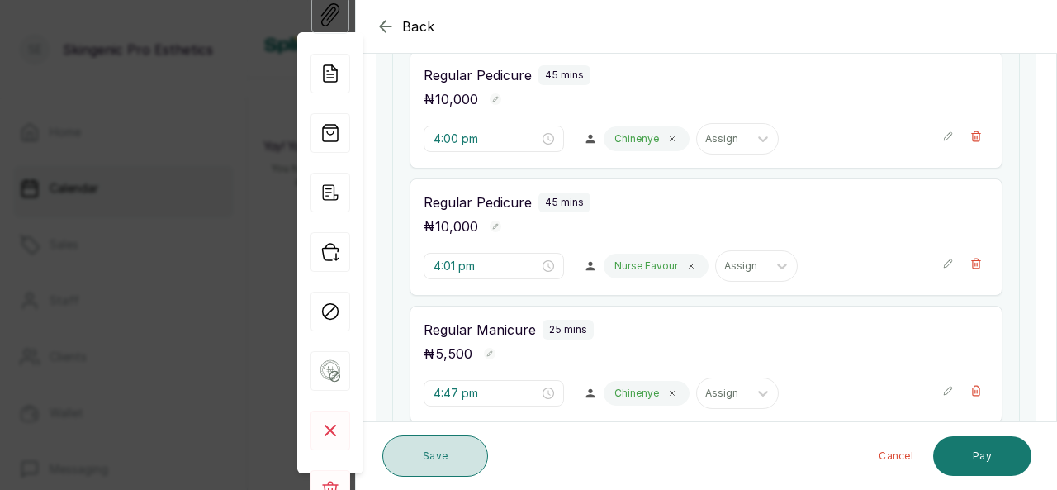
click at [454, 455] on button "Save" at bounding box center [435, 455] width 106 height 41
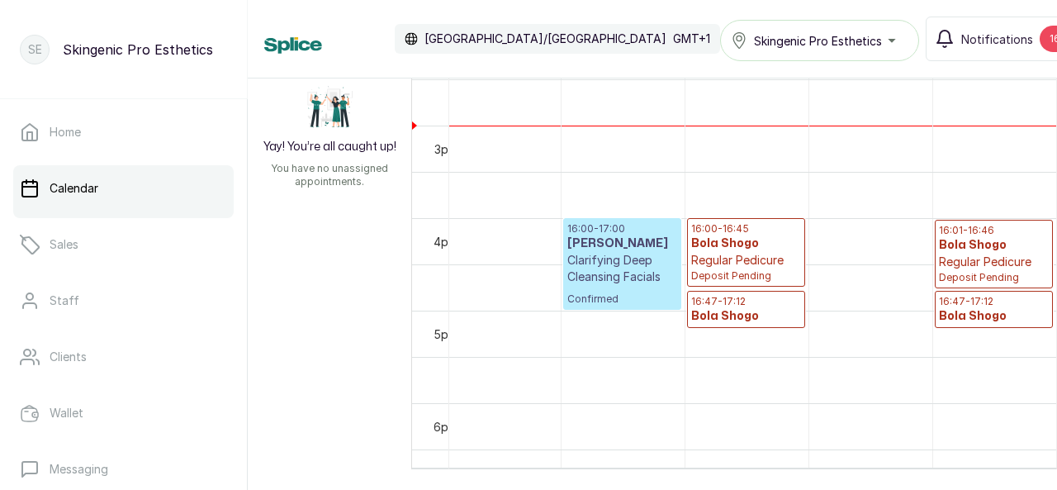
click at [734, 223] on p "16:00 - 16:45" at bounding box center [746, 228] width 110 height 13
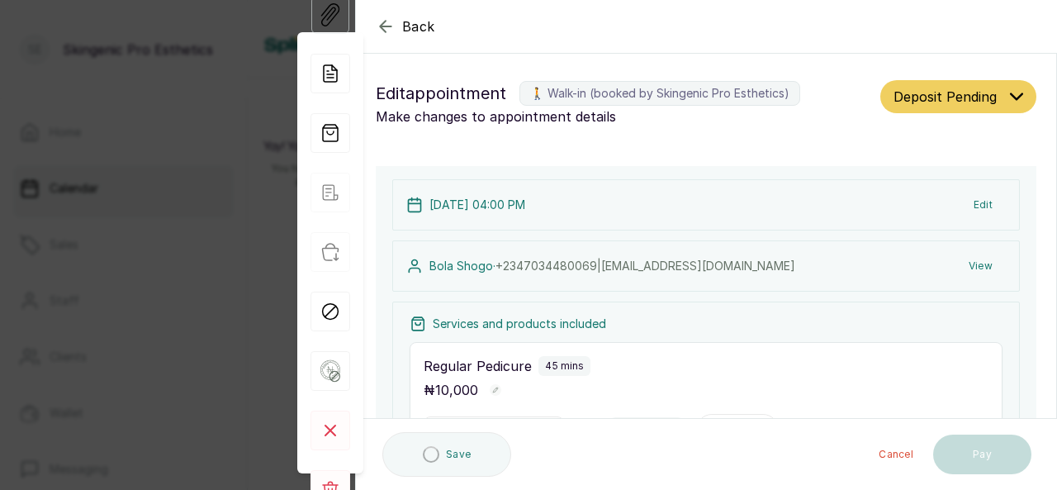
click at [1056, 403] on section "Back Appointment Details Edit appointment 🚶 Walk-in (booked by Skingenic Pro Es…" at bounding box center [706, 245] width 702 height 490
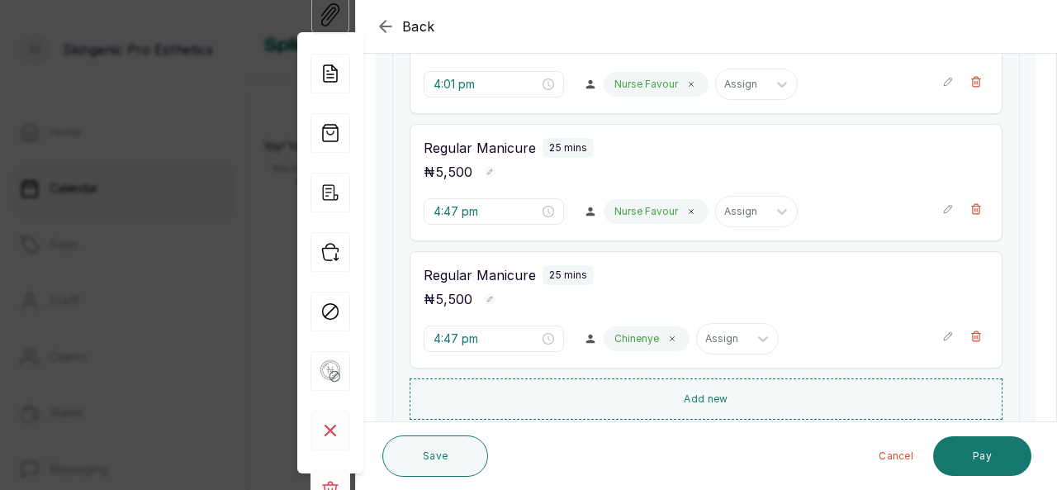
scroll to position [45, 0]
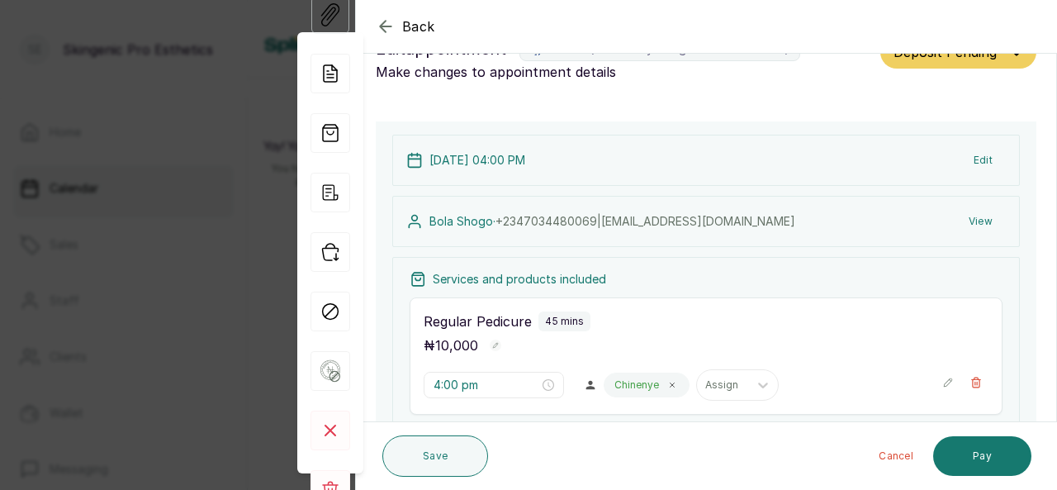
click at [1056, 399] on section "Back Appointment Details Edit appointment 🚶 Walk-in (booked by Skingenic Pro Es…" at bounding box center [706, 245] width 702 height 490
